Goal: Task Accomplishment & Management: Use online tool/utility

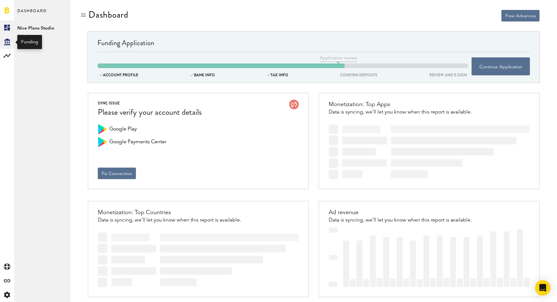
click at [8, 43] on icon "Created with Sketch." at bounding box center [7, 42] width 6 height 7
click at [8, 281] on icon "Created with Sketch." at bounding box center [7, 280] width 6 height 3
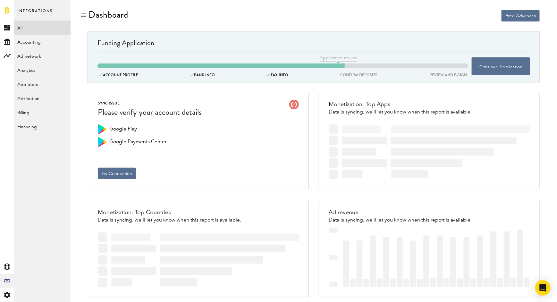
click at [22, 29] on link "All" at bounding box center [42, 28] width 56 height 14
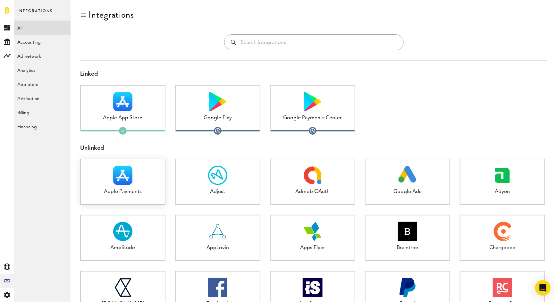
click at [138, 188] on div "Apple Payments" at bounding box center [123, 191] width 84 height 7
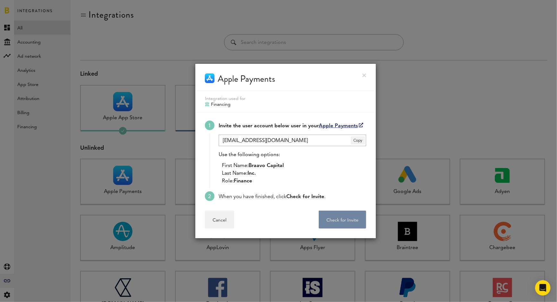
click at [347, 223] on button "Check for Invite . . ." at bounding box center [342, 220] width 47 height 18
click at [342, 220] on button "Check for Invite . . ." at bounding box center [342, 220] width 47 height 18
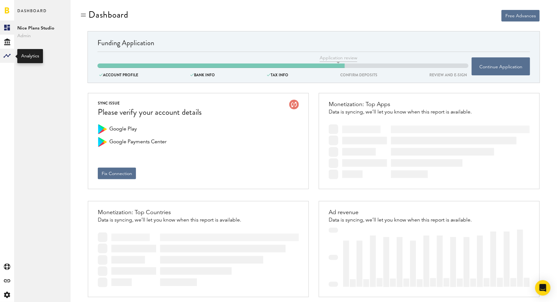
click at [9, 56] on rect at bounding box center [7, 56] width 8 height 8
click at [33, 26] on link "Monetization" at bounding box center [42, 28] width 56 height 14
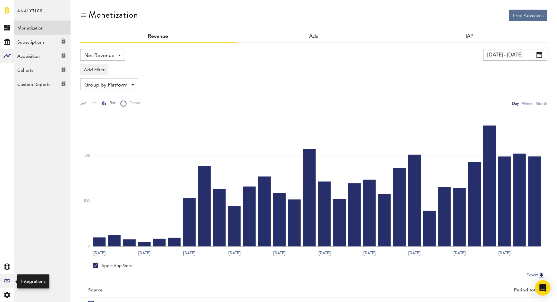
click at [10, 279] on div "Created with Sketch." at bounding box center [7, 281] width 14 height 14
click at [38, 28] on link "All" at bounding box center [42, 28] width 56 height 14
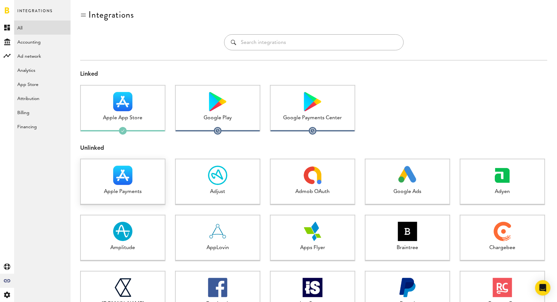
click at [139, 171] on div at bounding box center [123, 175] width 84 height 19
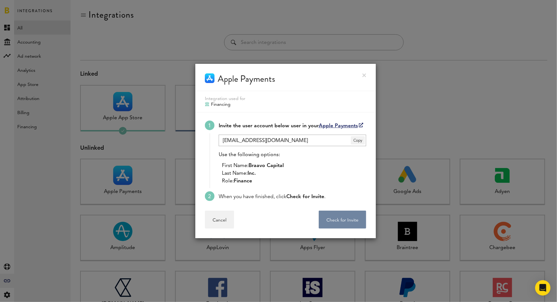
click at [336, 218] on button "Check for Invite . . ." at bounding box center [342, 220] width 47 height 18
click at [343, 218] on button "Check for Invite . . ." at bounding box center [342, 220] width 47 height 18
click at [363, 77] on link at bounding box center [365, 75] width 4 height 4
